Goal: Information Seeking & Learning: Learn about a topic

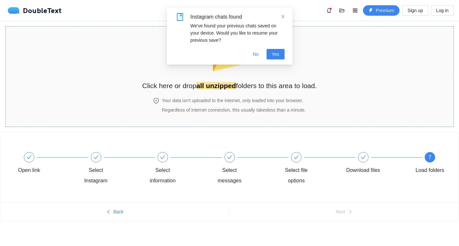
click at [236, 82] on h2 "Click here or drop all unzipped folders to this area to load." at bounding box center [229, 85] width 175 height 11
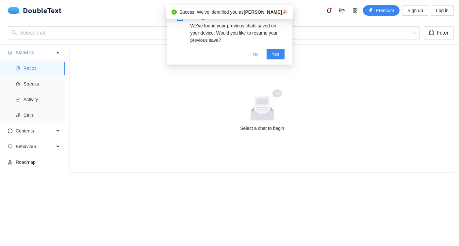
click at [253, 55] on span "No" at bounding box center [256, 54] width 6 height 7
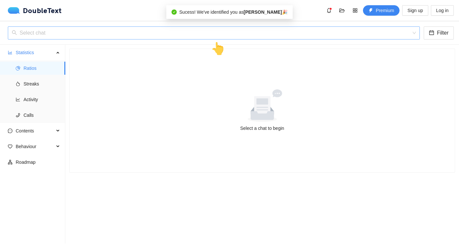
click at [195, 28] on input "search" at bounding box center [212, 33] width 400 height 12
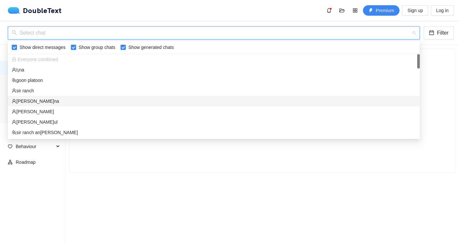
click at [97, 99] on div "[PERSON_NAME]na" at bounding box center [214, 101] width 404 height 7
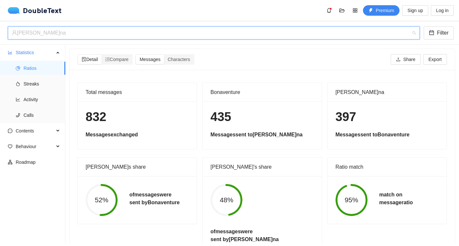
click at [173, 27] on div "[PERSON_NAME]na" at bounding box center [211, 33] width 398 height 12
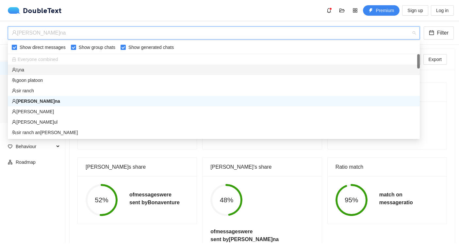
click at [97, 71] on div "t¡na" at bounding box center [214, 69] width 404 height 7
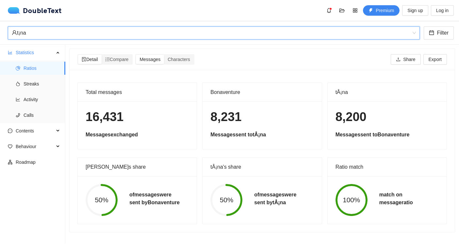
click at [171, 28] on div "t¡na" at bounding box center [211, 33] width 398 height 12
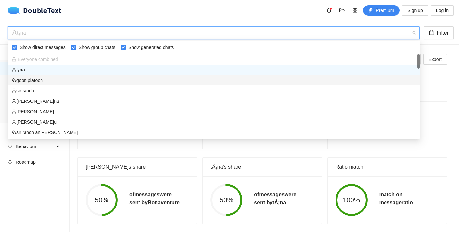
click at [117, 83] on div "goon platoon" at bounding box center [214, 80] width 404 height 7
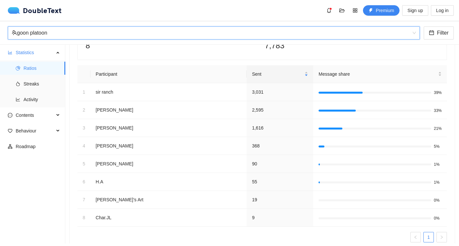
scroll to position [58, 0]
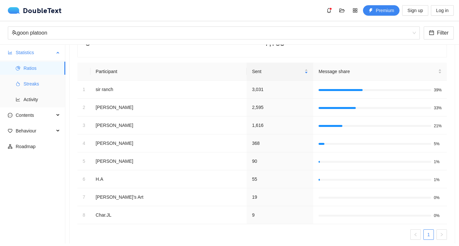
click at [24, 85] on span "Streaks" at bounding box center [42, 83] width 37 height 13
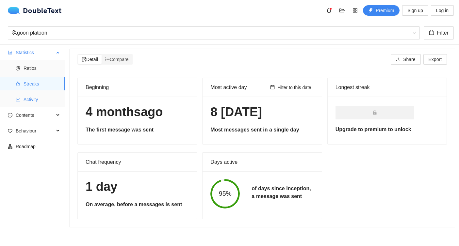
click at [32, 93] on span "Activity" at bounding box center [42, 99] width 37 height 13
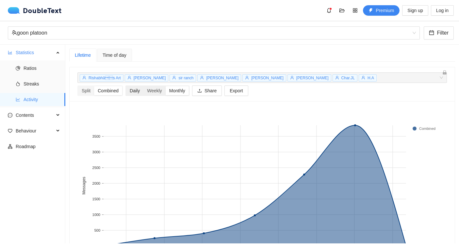
scroll to position [9, 0]
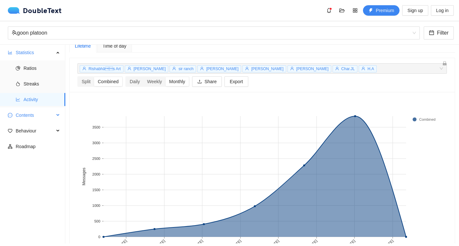
click at [44, 117] on span "Contents" at bounding box center [35, 115] width 39 height 13
click at [37, 133] on span "Word Cloud" at bounding box center [42, 130] width 37 height 13
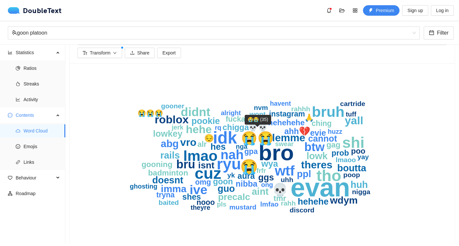
scroll to position [29, 0]
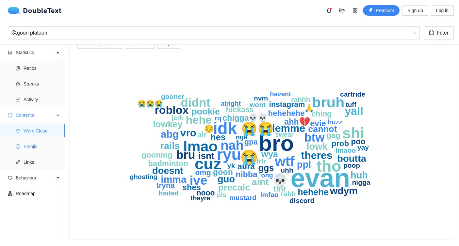
click at [43, 146] on span "Emojis" at bounding box center [42, 146] width 37 height 13
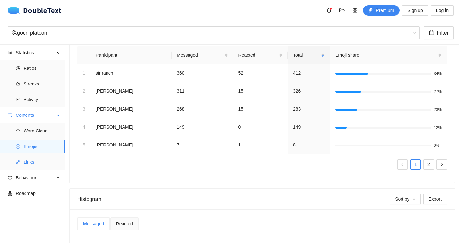
click at [41, 157] on span "Links" at bounding box center [42, 162] width 37 height 13
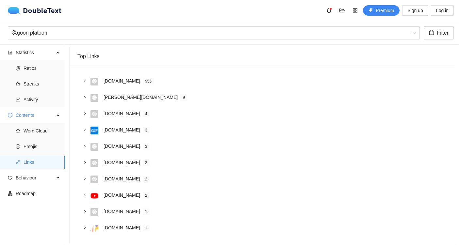
scroll to position [57, 0]
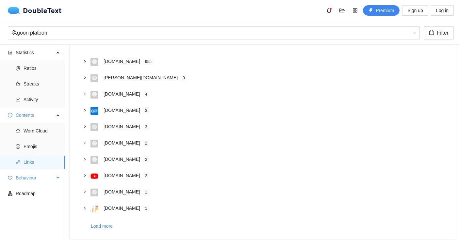
click at [39, 177] on span "Behaviour" at bounding box center [35, 178] width 39 height 13
click at [39, 191] on span "Interactions" at bounding box center [42, 193] width 37 height 13
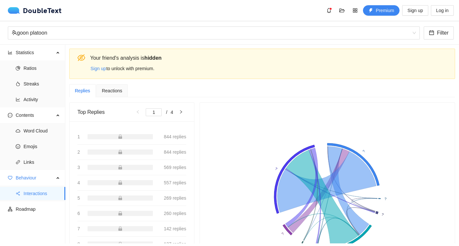
scroll to position [51, 0]
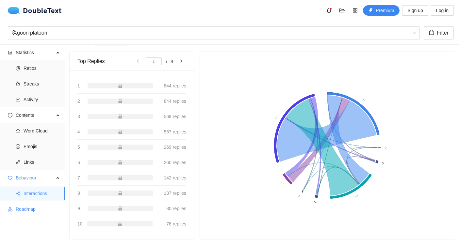
click at [47, 208] on span "Roadmap" at bounding box center [38, 209] width 44 height 13
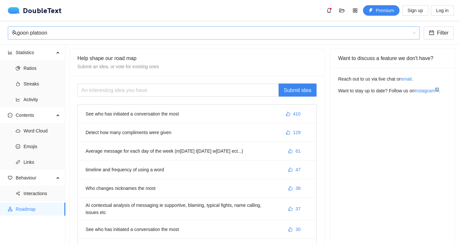
click at [79, 32] on div "goon platoon" at bounding box center [211, 33] width 398 height 12
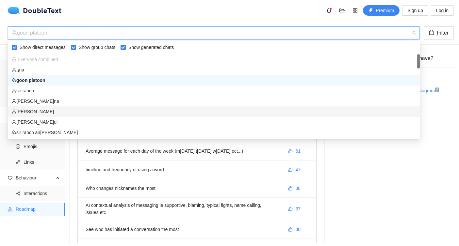
click at [62, 108] on div "[PERSON_NAME]" at bounding box center [214, 111] width 404 height 7
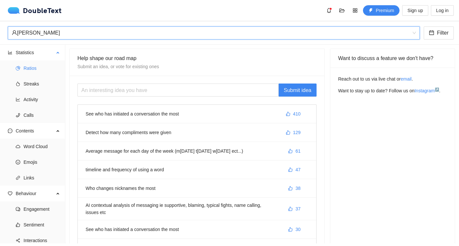
click at [34, 65] on span "Ratios" at bounding box center [42, 68] width 37 height 13
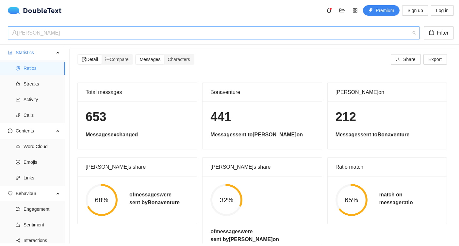
click at [88, 32] on div "[PERSON_NAME]" at bounding box center [211, 33] width 398 height 12
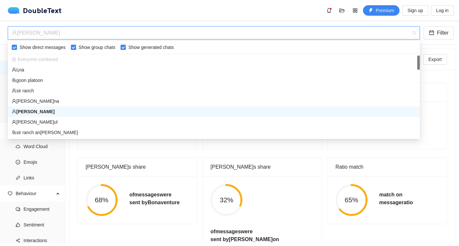
scroll to position [9, 0]
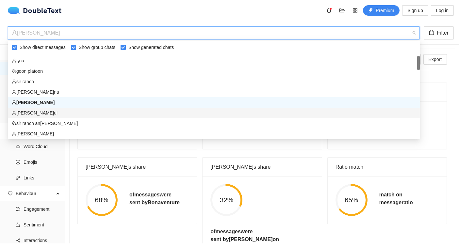
click at [52, 114] on div "[PERSON_NAME]ul" at bounding box center [214, 112] width 404 height 7
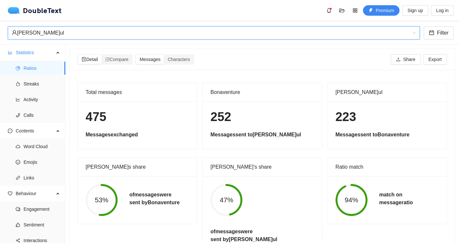
click at [91, 32] on div "[PERSON_NAME]ul" at bounding box center [211, 33] width 398 height 12
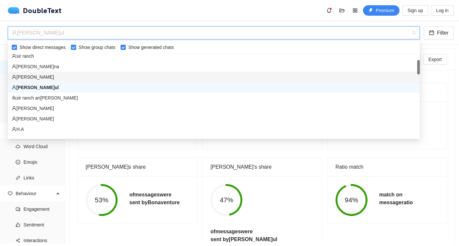
scroll to position [36, 0]
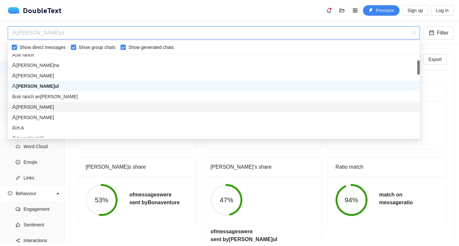
click at [75, 104] on div "[PERSON_NAME]" at bounding box center [214, 107] width 404 height 7
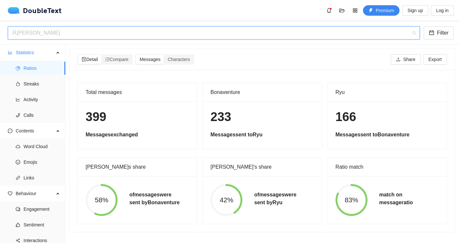
click at [75, 32] on div "[PERSON_NAME]" at bounding box center [211, 33] width 398 height 12
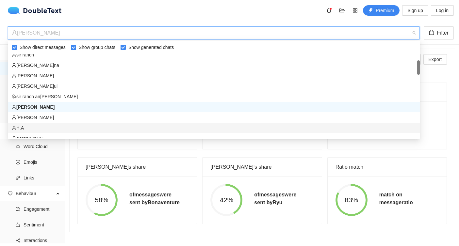
click at [56, 125] on div "H.A" at bounding box center [214, 127] width 404 height 7
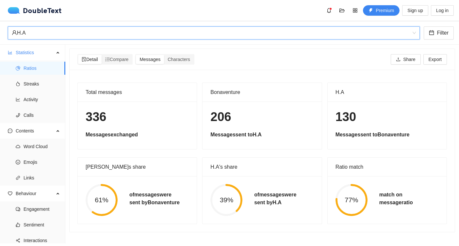
click at [111, 35] on div "H.A" at bounding box center [211, 33] width 398 height 12
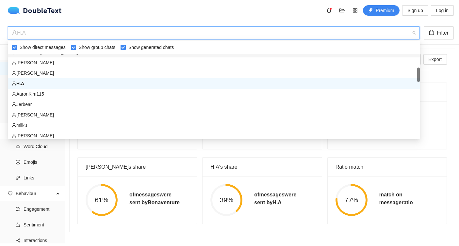
scroll to position [81, 0]
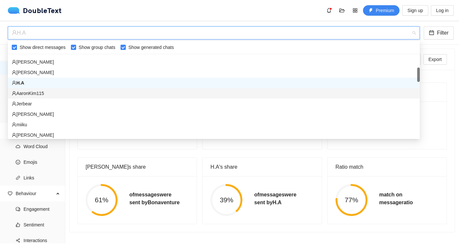
click at [44, 93] on div "AaronKim115" at bounding box center [214, 93] width 404 height 7
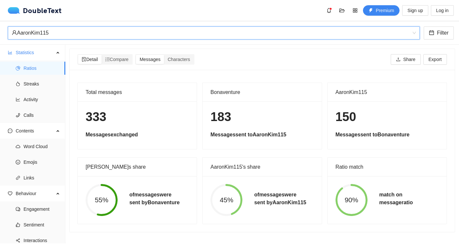
click at [80, 32] on div "AaronKim115" at bounding box center [211, 33] width 398 height 12
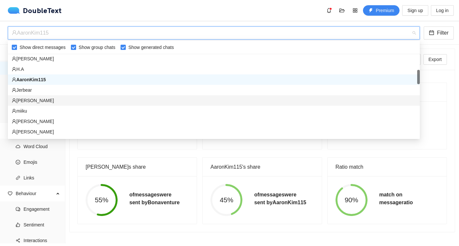
scroll to position [97, 0]
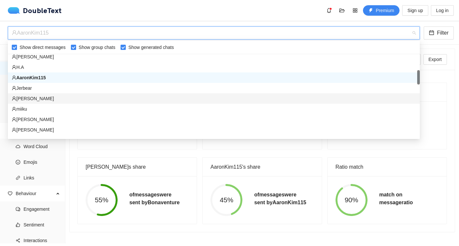
click at [70, 110] on div "miiku" at bounding box center [214, 109] width 404 height 7
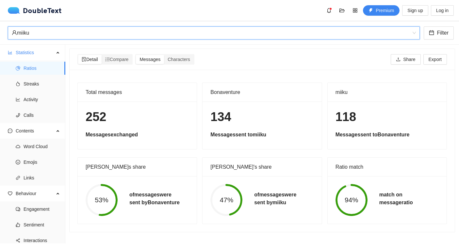
click at [77, 33] on div "miiku" at bounding box center [211, 33] width 398 height 12
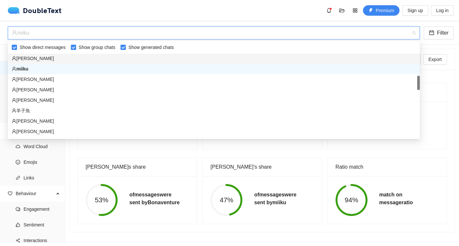
scroll to position [139, 0]
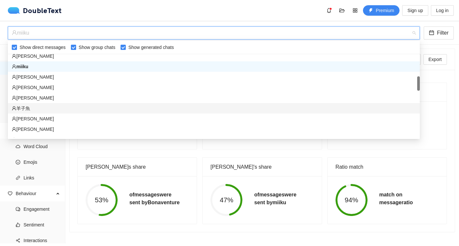
click at [65, 106] on div "羊子魚" at bounding box center [214, 108] width 404 height 7
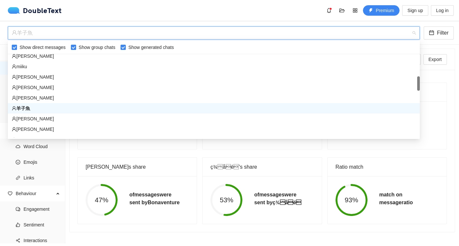
click at [66, 33] on div "羊子魚" at bounding box center [211, 33] width 398 height 12
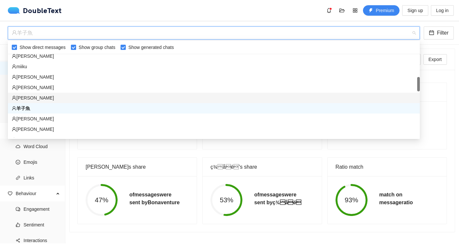
scroll to position [200, 0]
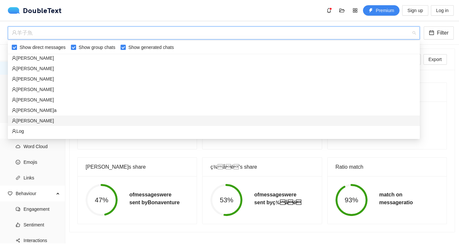
click at [86, 124] on div "[PERSON_NAME]" at bounding box center [214, 120] width 404 height 7
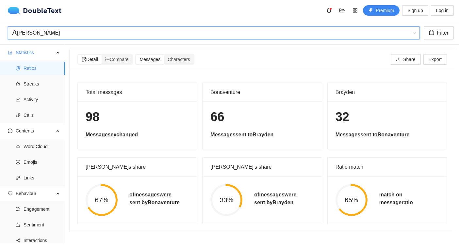
click at [143, 35] on div "[PERSON_NAME]" at bounding box center [211, 33] width 398 height 12
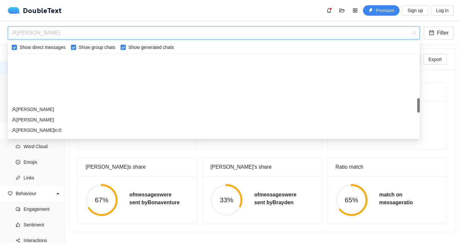
scroll to position [300, 0]
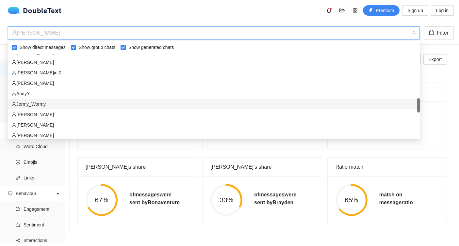
click at [145, 103] on div "Jermy_Wormy" at bounding box center [214, 104] width 404 height 7
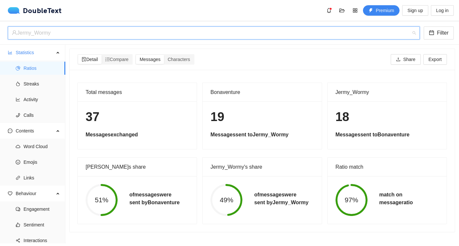
click at [149, 35] on div "Jermy_Wormy" at bounding box center [211, 33] width 398 height 12
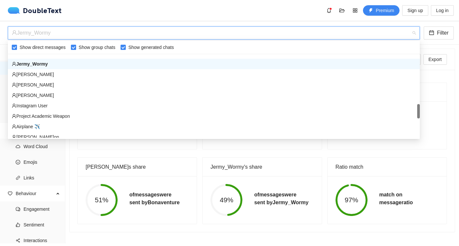
scroll to position [348, 0]
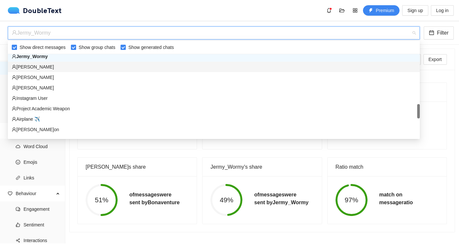
click at [124, 63] on div "[PERSON_NAME]" at bounding box center [214, 66] width 404 height 7
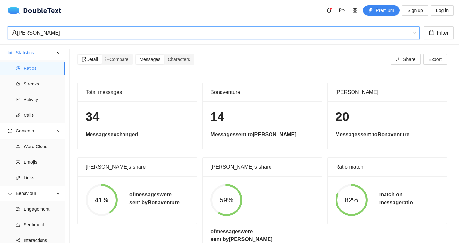
click at [136, 32] on div "[PERSON_NAME]" at bounding box center [211, 33] width 398 height 12
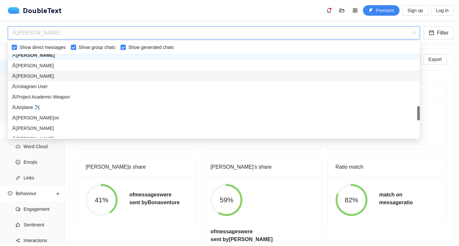
scroll to position [364, 0]
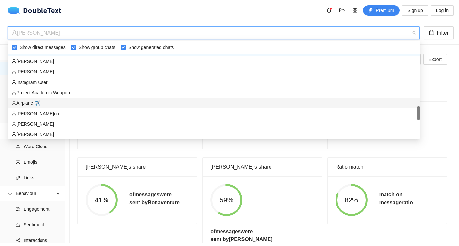
click at [127, 105] on div "Airplane ✈️" at bounding box center [214, 103] width 404 height 7
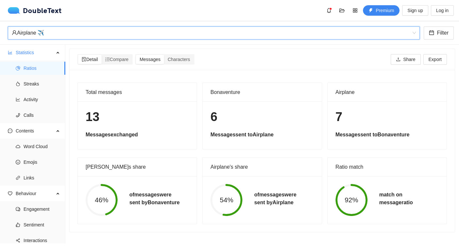
click at [135, 39] on div "Airplane ✈️" at bounding box center [211, 33] width 398 height 12
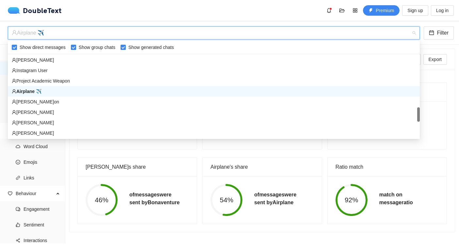
scroll to position [376, 0]
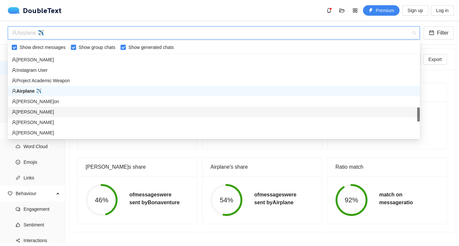
click at [118, 111] on div "[PERSON_NAME]" at bounding box center [214, 111] width 404 height 7
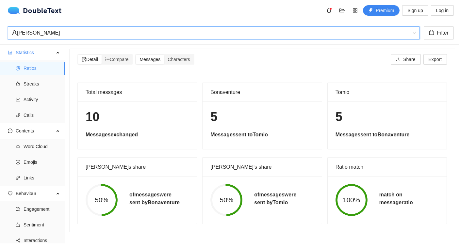
click at [138, 34] on div "[PERSON_NAME]" at bounding box center [211, 33] width 398 height 12
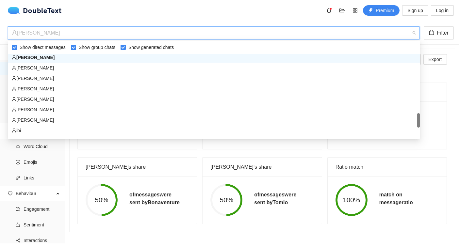
scroll to position [432, 0]
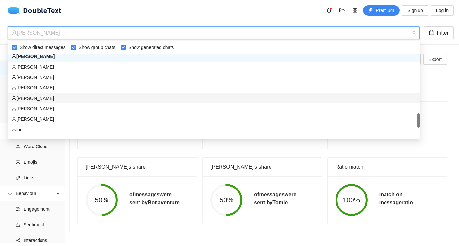
click at [97, 100] on div "[PERSON_NAME]" at bounding box center [214, 98] width 404 height 7
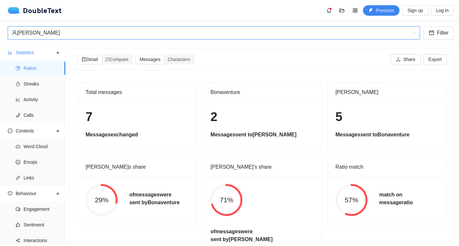
click at [130, 38] on div "[PERSON_NAME]" at bounding box center [211, 33] width 398 height 12
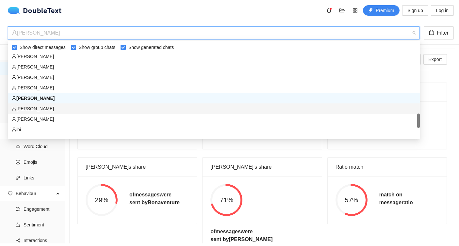
scroll to position [523, 0]
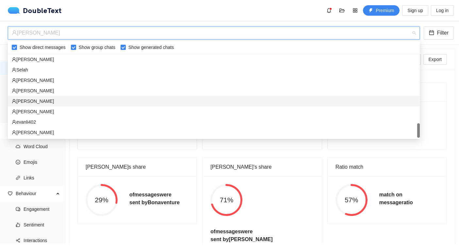
click at [119, 100] on div "[PERSON_NAME]" at bounding box center [214, 101] width 404 height 7
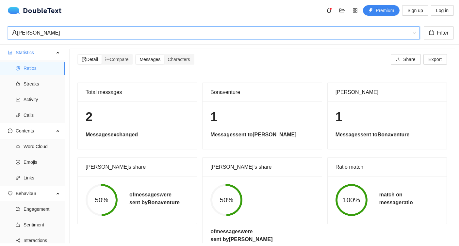
click at [141, 35] on div "[PERSON_NAME]" at bounding box center [211, 33] width 398 height 12
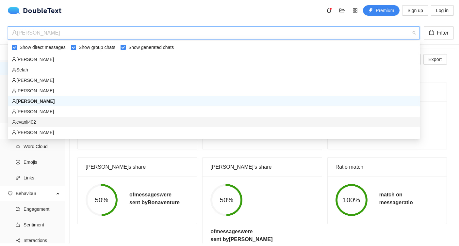
click at [121, 124] on div "evanli402" at bounding box center [214, 122] width 404 height 7
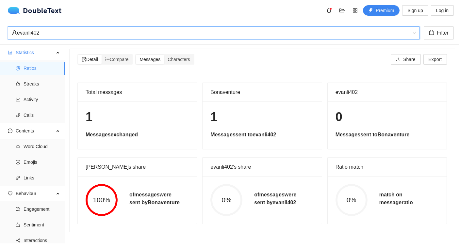
click at [143, 29] on div "evanli402" at bounding box center [211, 33] width 398 height 12
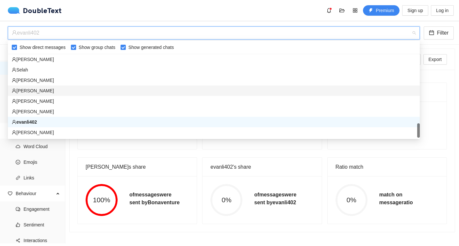
click at [73, 90] on div "[PERSON_NAME]" at bounding box center [214, 90] width 404 height 7
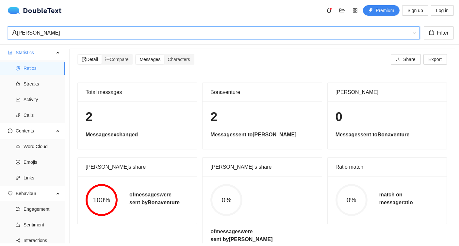
click at [131, 35] on div "[PERSON_NAME]" at bounding box center [211, 33] width 398 height 12
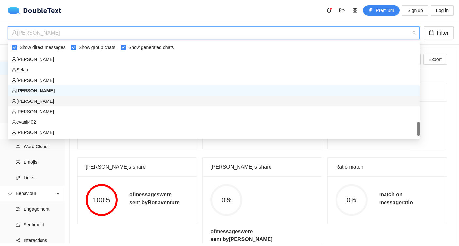
scroll to position [499, 0]
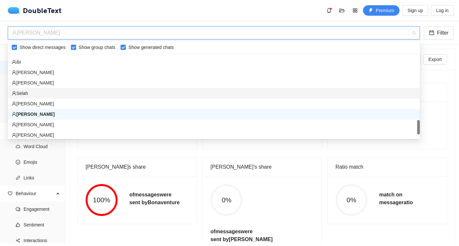
click at [85, 96] on div "Selah" at bounding box center [214, 93] width 404 height 7
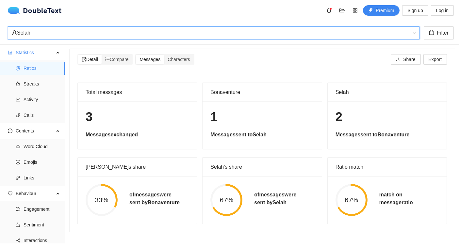
click at [137, 30] on div "Selah" at bounding box center [211, 33] width 398 height 12
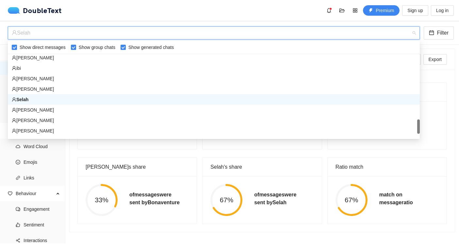
scroll to position [491, 0]
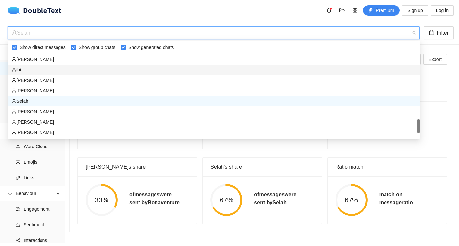
click at [117, 72] on div "ibi" at bounding box center [214, 69] width 404 height 7
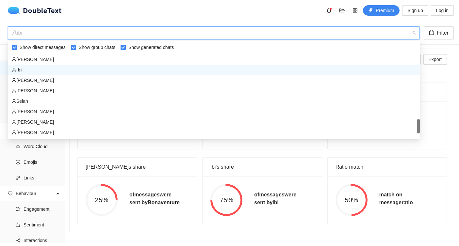
click at [130, 37] on div "ibi" at bounding box center [211, 33] width 398 height 12
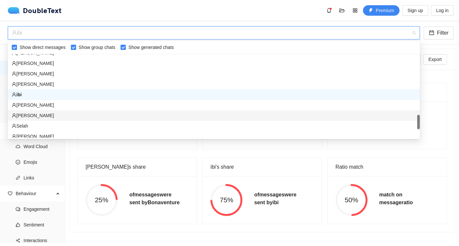
scroll to position [454, 0]
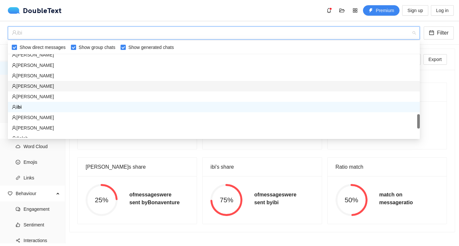
click at [121, 89] on div "[PERSON_NAME]" at bounding box center [214, 86] width 404 height 7
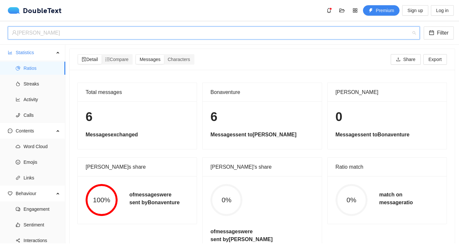
click at [114, 31] on div "[PERSON_NAME]" at bounding box center [211, 33] width 398 height 12
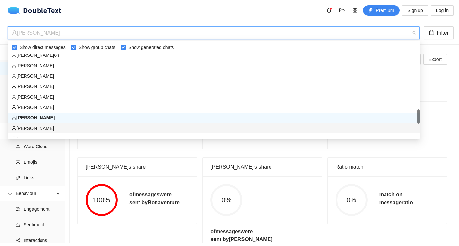
scroll to position [400, 0]
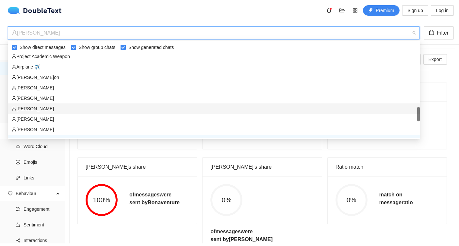
click at [104, 108] on div "[PERSON_NAME]" at bounding box center [214, 108] width 404 height 7
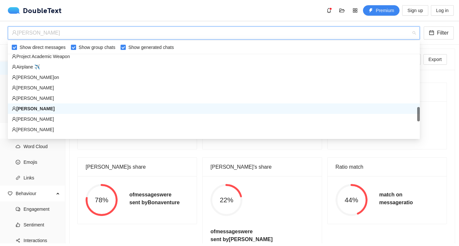
click at [140, 30] on div "[PERSON_NAME]" at bounding box center [211, 33] width 398 height 12
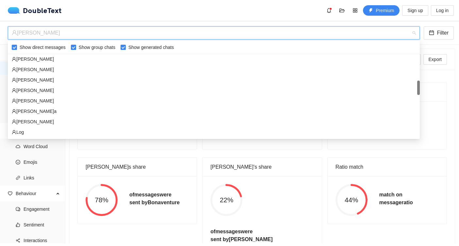
scroll to position [187, 0]
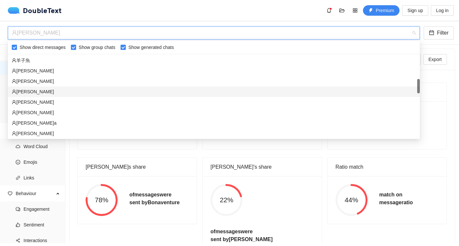
click at [117, 87] on div "[PERSON_NAME]" at bounding box center [214, 92] width 412 height 10
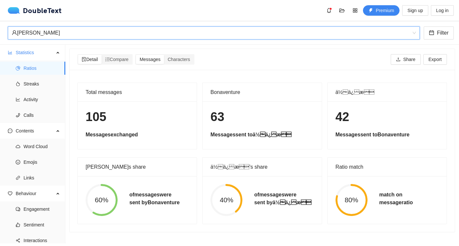
click at [135, 29] on div "[PERSON_NAME]" at bounding box center [211, 33] width 398 height 12
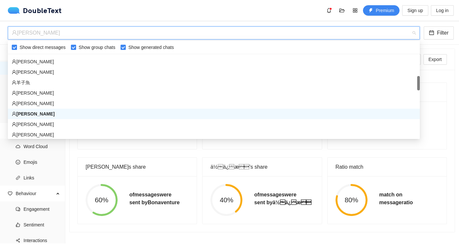
scroll to position [163, 0]
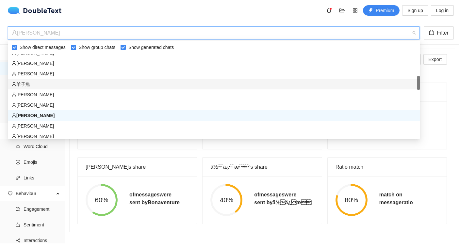
click at [103, 86] on div "羊子魚" at bounding box center [214, 84] width 404 height 7
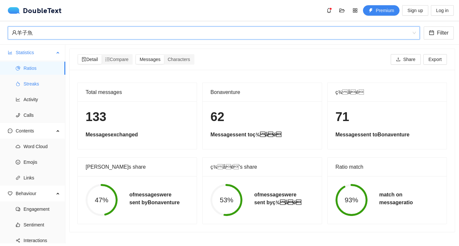
click at [25, 83] on span "Streaks" at bounding box center [42, 83] width 37 height 13
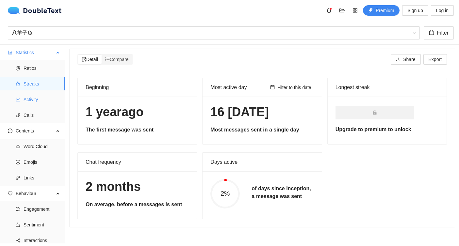
click at [54, 99] on span "Activity" at bounding box center [42, 99] width 37 height 13
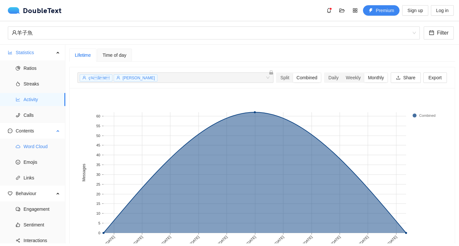
click at [49, 147] on span "Word Cloud" at bounding box center [42, 146] width 37 height 13
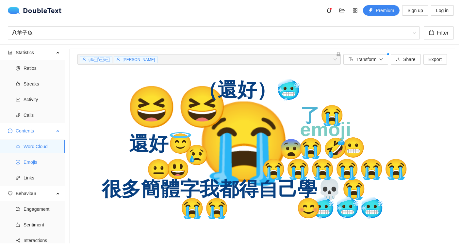
click at [43, 162] on span "Emojis" at bounding box center [42, 162] width 37 height 13
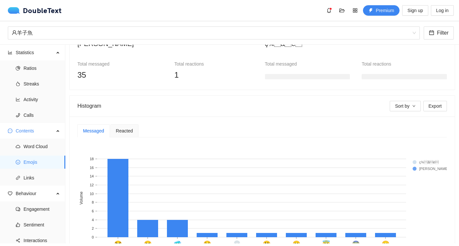
scroll to position [117, 0]
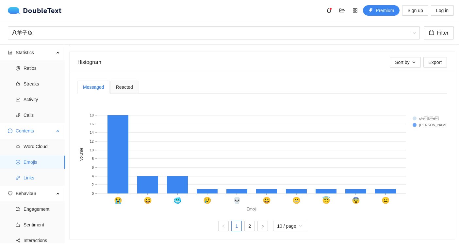
click at [47, 176] on span "Links" at bounding box center [42, 178] width 37 height 13
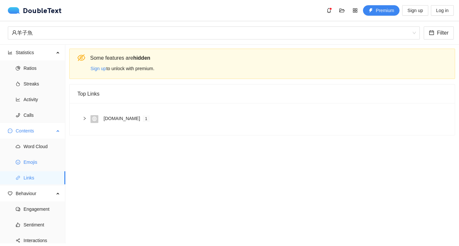
click at [46, 164] on span "Emojis" at bounding box center [42, 162] width 37 height 13
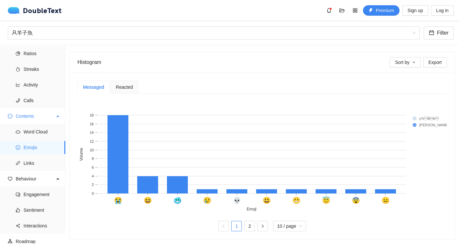
scroll to position [19, 0]
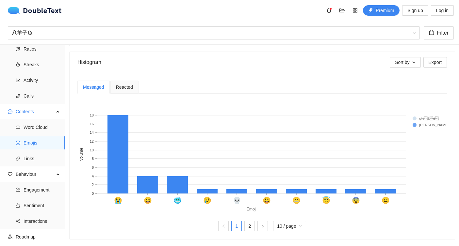
click at [129, 81] on div "Reacted" at bounding box center [124, 87] width 28 height 13
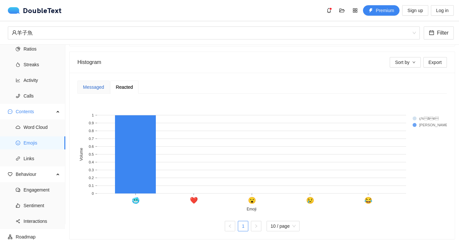
click at [101, 89] on div "Messaged" at bounding box center [93, 87] width 21 height 7
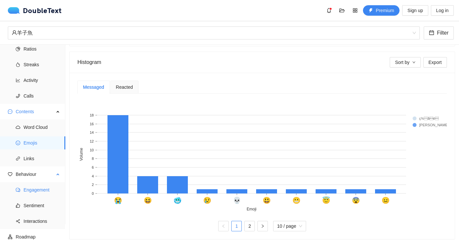
click at [37, 195] on span "Engagement" at bounding box center [42, 190] width 37 height 13
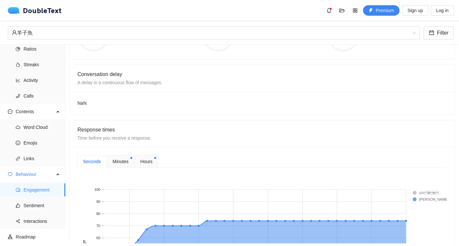
scroll to position [216, 0]
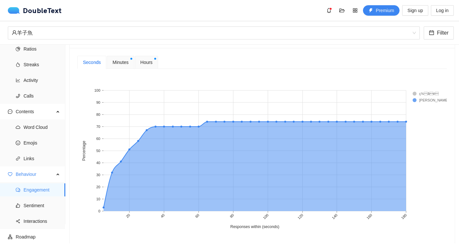
click at [146, 63] on span "Hours" at bounding box center [146, 62] width 12 height 7
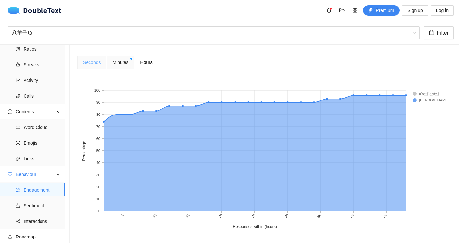
click at [92, 67] on div "Seconds" at bounding box center [91, 62] width 29 height 13
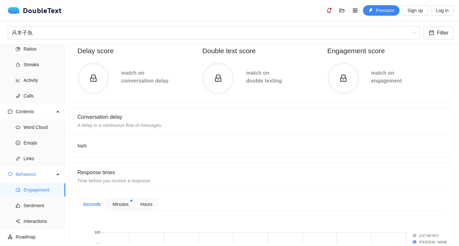
scroll to position [73, 0]
click at [22, 208] on li "Sentiment" at bounding box center [32, 205] width 65 height 13
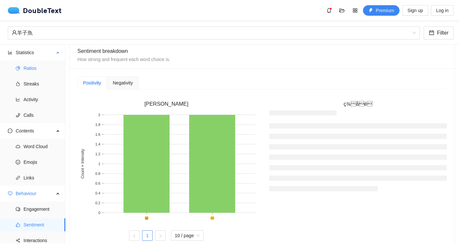
scroll to position [19, 0]
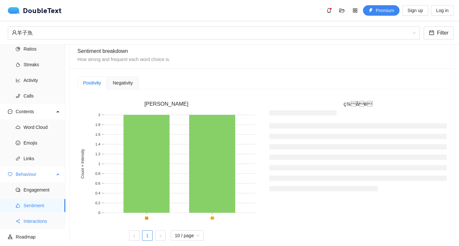
click at [45, 221] on span "Interactions" at bounding box center [42, 221] width 37 height 13
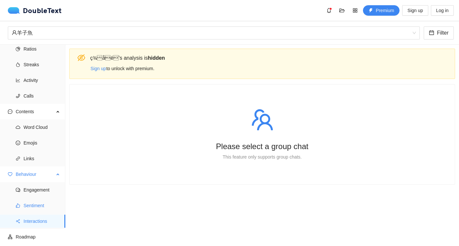
click at [39, 207] on span "Sentiment" at bounding box center [42, 205] width 37 height 13
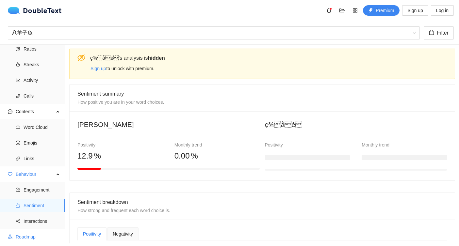
click at [34, 237] on span "Roadmap" at bounding box center [38, 237] width 44 height 13
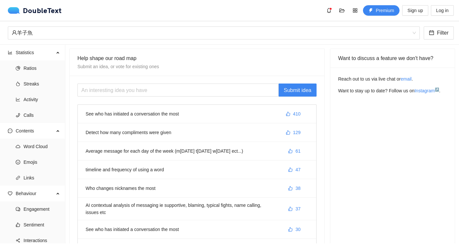
click at [144, 112] on li "See who has initiated a conversation the most 410" at bounding box center [197, 114] width 239 height 19
click at [142, 32] on div "羊子魚" at bounding box center [211, 33] width 398 height 12
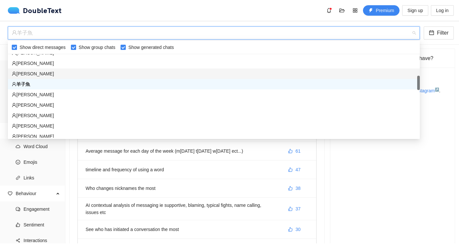
click at [108, 76] on div "[PERSON_NAME]" at bounding box center [214, 73] width 404 height 7
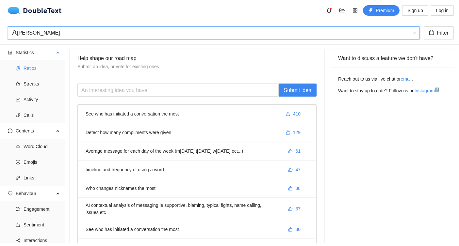
click at [31, 73] on span "Ratios" at bounding box center [42, 68] width 37 height 13
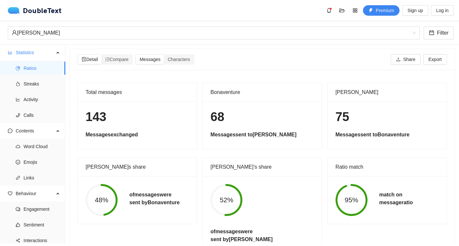
click at [87, 23] on div "[PERSON_NAME]" at bounding box center [229, 33] width 459 height 24
click at [91, 27] on div "[PERSON_NAME]" at bounding box center [211, 33] width 398 height 12
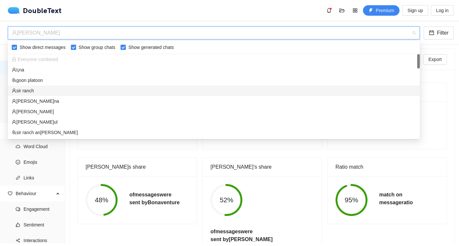
click at [72, 92] on div "sir ranch" at bounding box center [214, 90] width 404 height 7
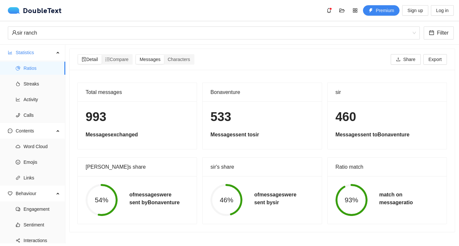
click at [234, 89] on div "Bonaventure" at bounding box center [261, 92] width 103 height 19
click at [192, 36] on div "sir ranch" at bounding box center [211, 33] width 398 height 12
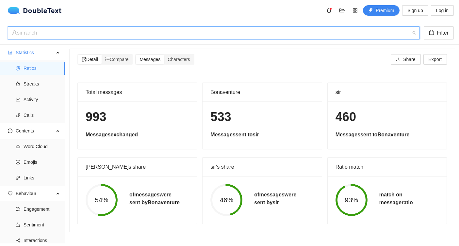
click at [196, 31] on div "sir ranch" at bounding box center [211, 33] width 398 height 12
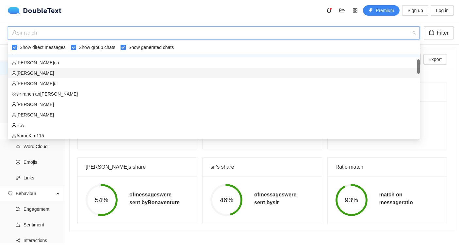
scroll to position [39, 0]
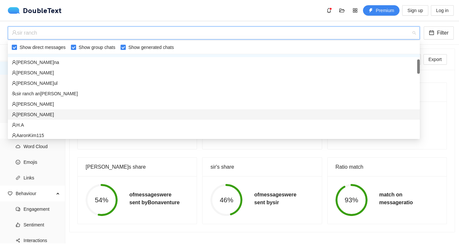
click at [100, 116] on div "[PERSON_NAME]" at bounding box center [214, 114] width 404 height 7
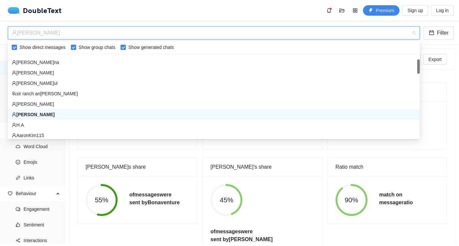
click at [140, 31] on div "[PERSON_NAME]" at bounding box center [211, 33] width 398 height 12
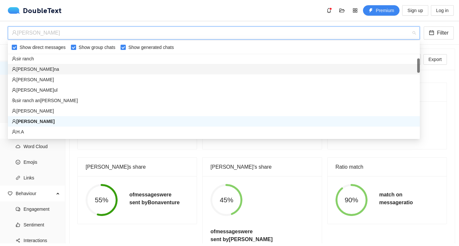
scroll to position [0, 0]
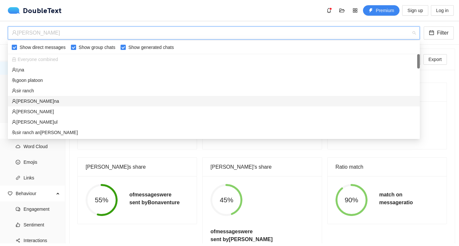
click at [43, 100] on div "[PERSON_NAME]na" at bounding box center [214, 101] width 404 height 7
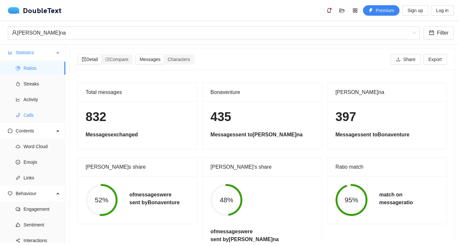
click at [38, 119] on span "Calls" at bounding box center [42, 115] width 37 height 13
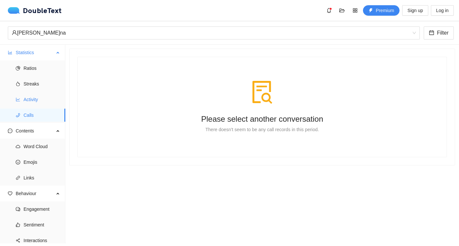
click at [37, 103] on span "Activity" at bounding box center [42, 99] width 37 height 13
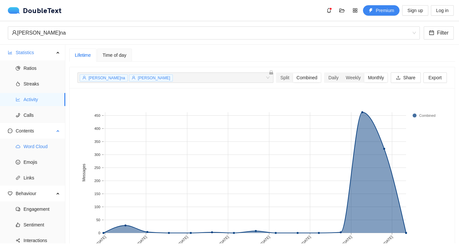
click at [53, 148] on span "Word Cloud" at bounding box center [42, 146] width 37 height 13
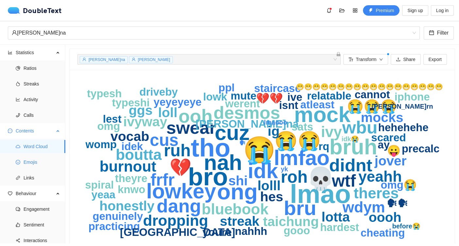
click at [45, 164] on span "Emojis" at bounding box center [42, 162] width 37 height 13
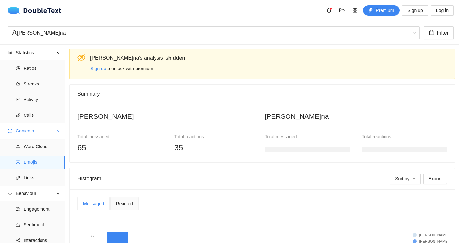
scroll to position [19, 0]
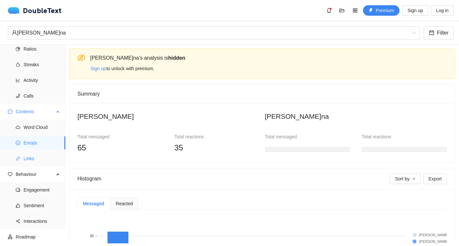
click at [42, 157] on span "Links" at bounding box center [42, 158] width 37 height 13
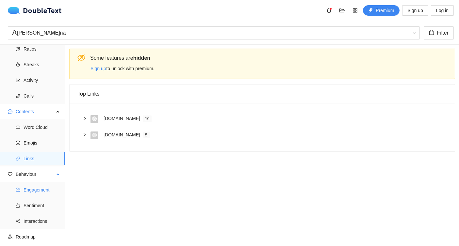
click at [37, 193] on span "Engagement" at bounding box center [42, 190] width 37 height 13
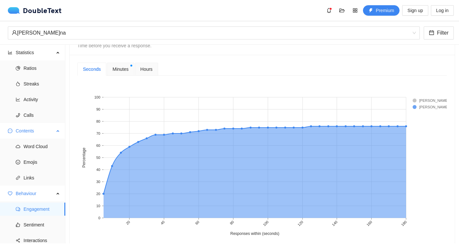
scroll to position [19, 0]
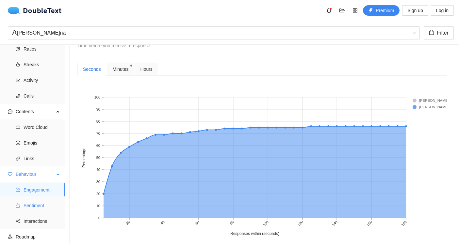
click at [36, 201] on span "Sentiment" at bounding box center [42, 205] width 37 height 13
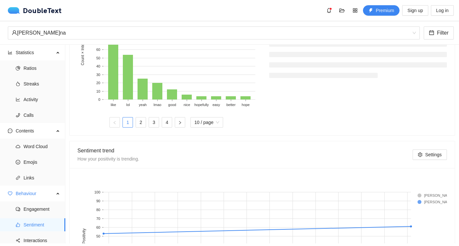
scroll to position [63, 0]
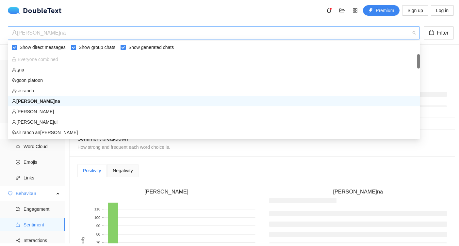
click at [40, 36] on div "[PERSON_NAME]na" at bounding box center [211, 33] width 398 height 12
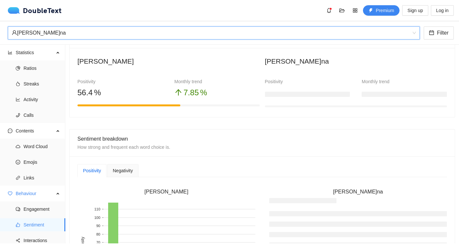
click at [40, 36] on div "[PERSON_NAME]na" at bounding box center [211, 33] width 398 height 12
click at [41, 34] on div "[PERSON_NAME]na" at bounding box center [211, 33] width 398 height 12
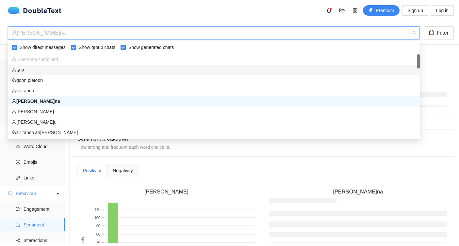
click at [37, 73] on div "t¡na" at bounding box center [214, 69] width 404 height 7
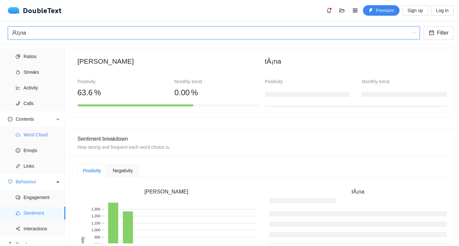
scroll to position [19, 0]
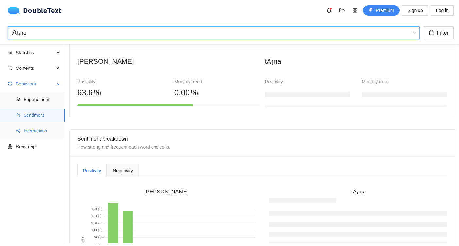
click at [25, 132] on span "Interactions" at bounding box center [42, 130] width 37 height 13
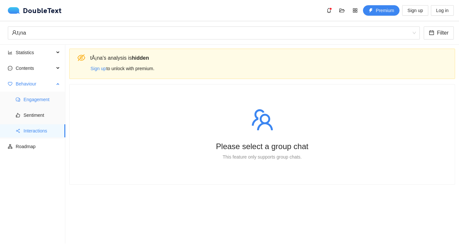
click at [34, 104] on span "Engagement" at bounding box center [42, 99] width 37 height 13
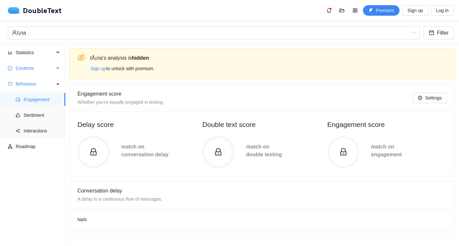
click at [32, 71] on span "Contents" at bounding box center [35, 68] width 39 height 13
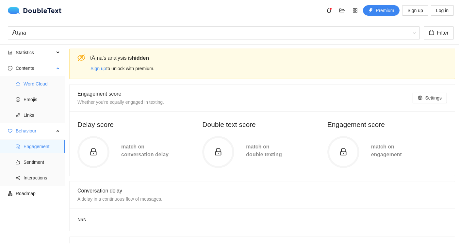
click at [34, 84] on span "Word Cloud" at bounding box center [42, 83] width 37 height 13
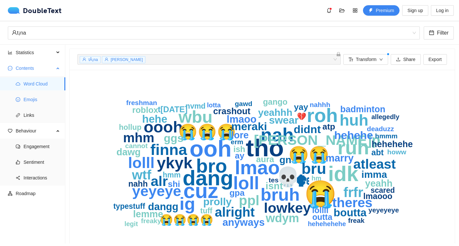
click at [37, 100] on span "Emojis" at bounding box center [42, 99] width 37 height 13
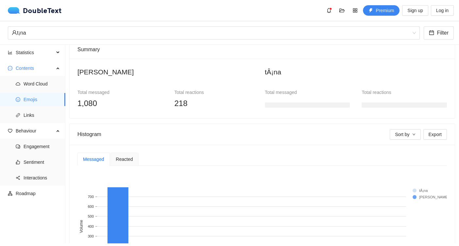
scroll to position [44, 0]
click at [41, 116] on span "Links" at bounding box center [42, 115] width 37 height 13
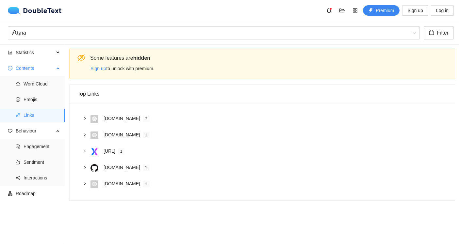
click at [49, 64] on span "Contents" at bounding box center [35, 68] width 39 height 13
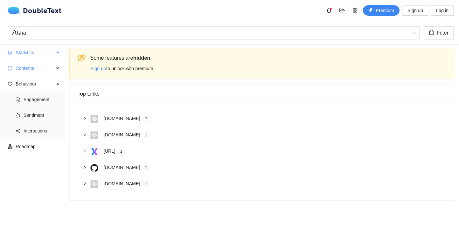
click at [49, 58] on span "Statistics" at bounding box center [35, 52] width 39 height 13
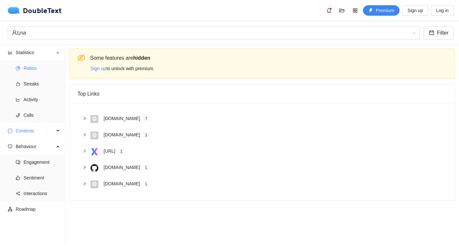
click at [48, 72] on span "Ratios" at bounding box center [42, 68] width 37 height 13
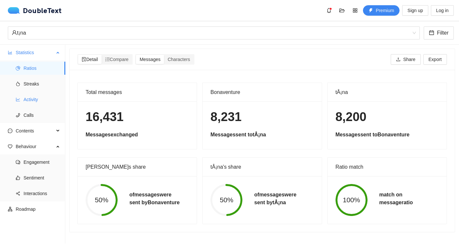
click at [49, 95] on span "Activity" at bounding box center [42, 99] width 37 height 13
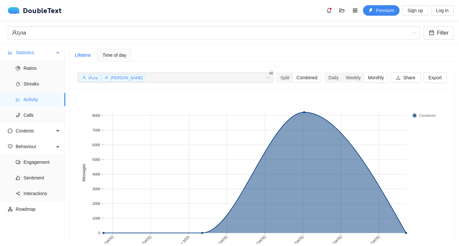
click at [52, 91] on ul "Ratios Streaks Activity Calls" at bounding box center [32, 91] width 65 height 63
